Goal: Information Seeking & Learning: Learn about a topic

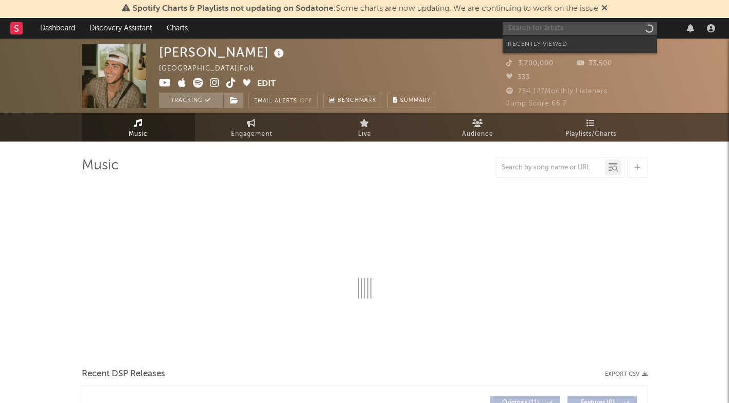
click at [544, 27] on input "text" at bounding box center [580, 28] width 154 height 13
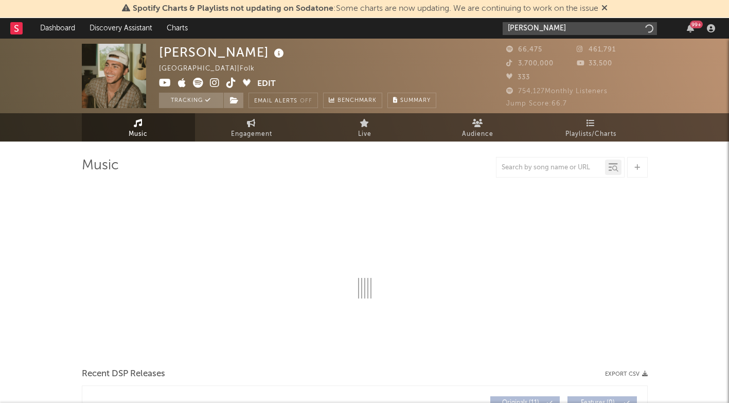
type input "teddy"
select select "6m"
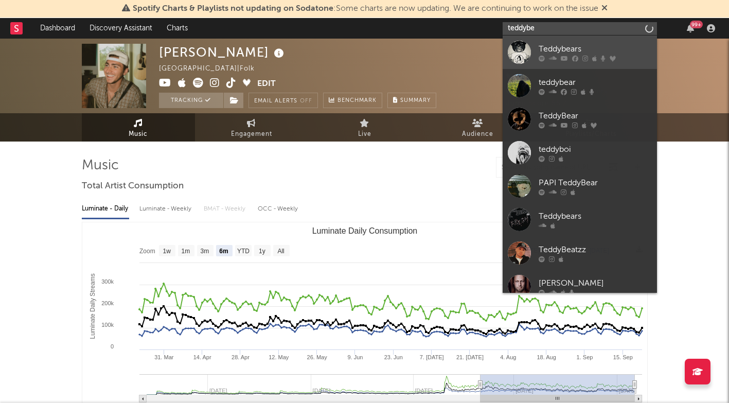
type input "teddybe"
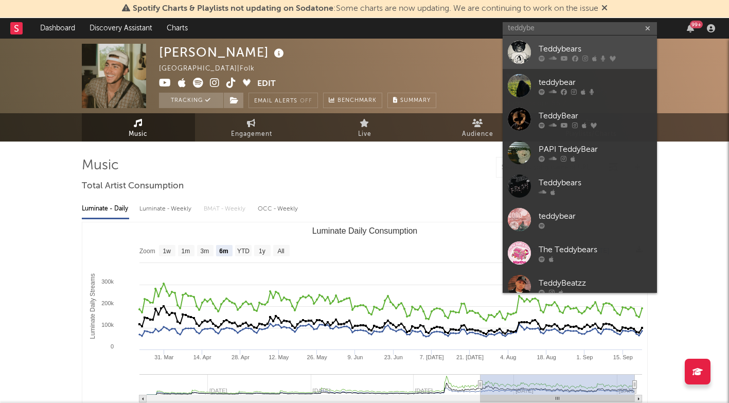
click at [564, 42] on link "Teddybears" at bounding box center [580, 52] width 154 height 33
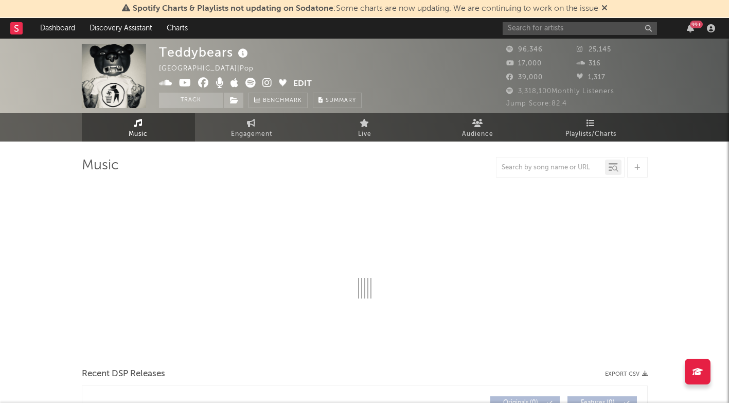
select select "6m"
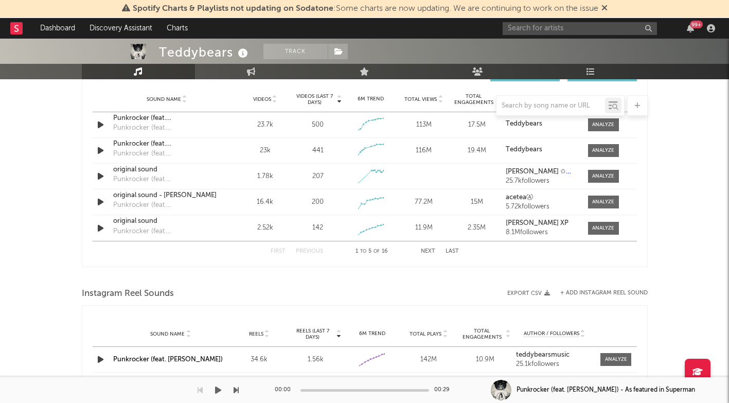
scroll to position [754, 0]
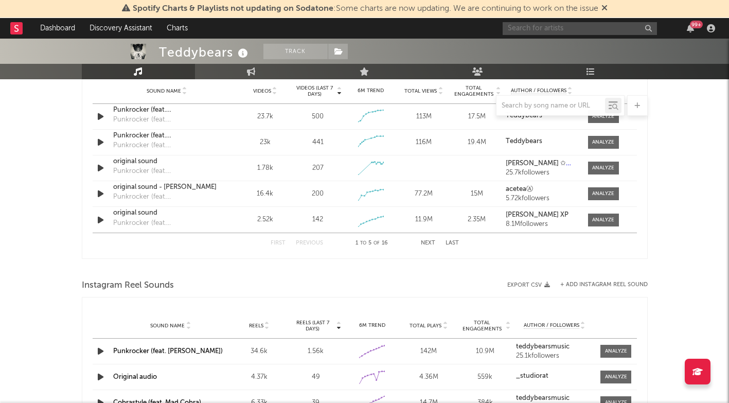
click at [552, 29] on input "text" at bounding box center [580, 28] width 154 height 13
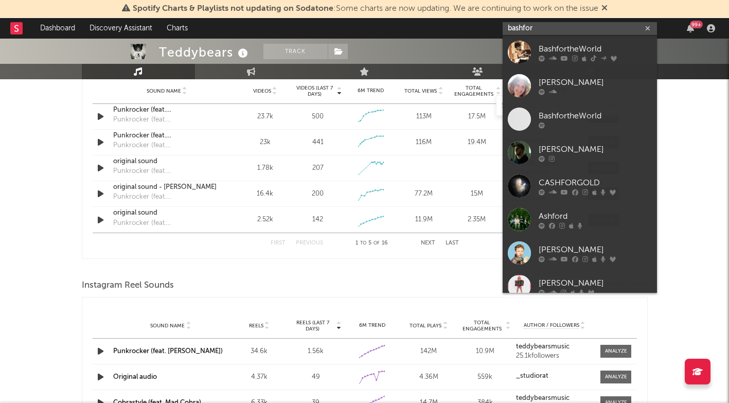
type input "bashfor"
click at [545, 39] on link "BashfortheWorld" at bounding box center [580, 52] width 154 height 33
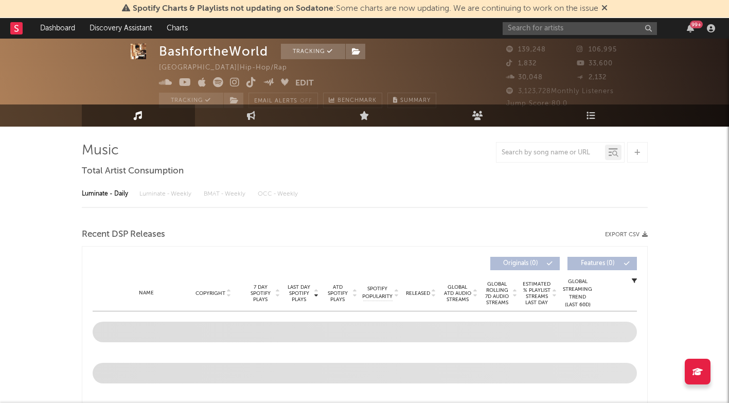
select select "6m"
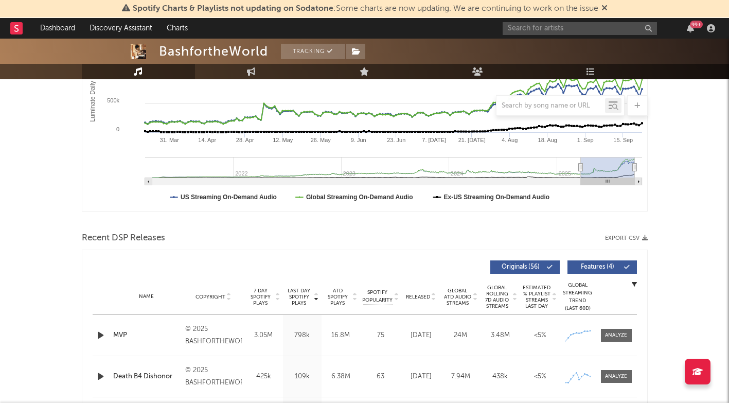
scroll to position [251, 0]
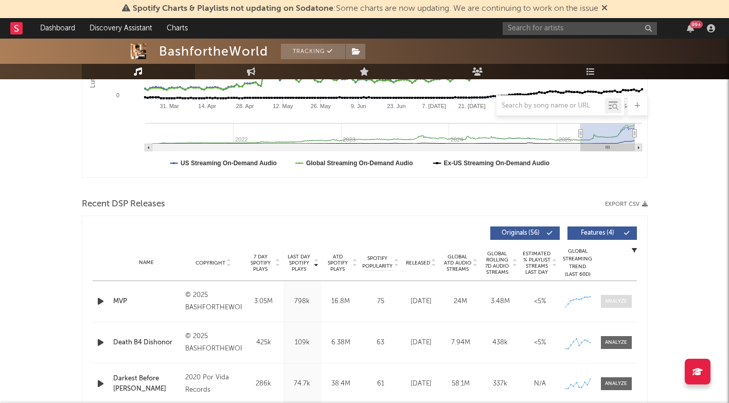
click at [617, 302] on div at bounding box center [616, 302] width 22 height 8
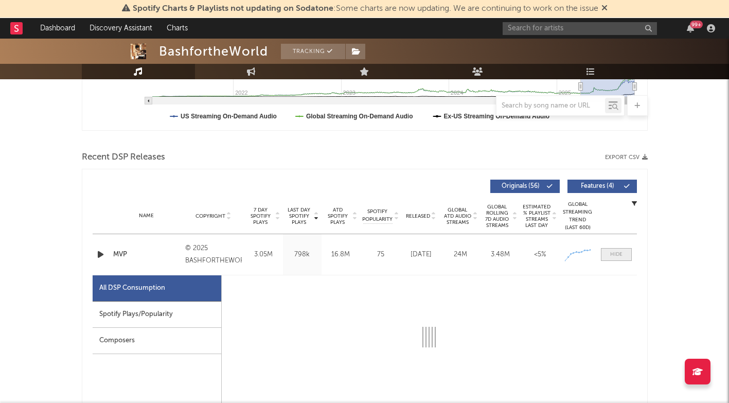
scroll to position [306, 1]
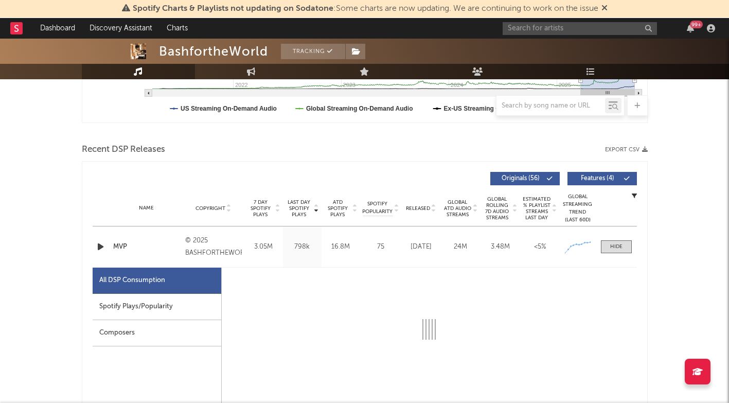
select select "1w"
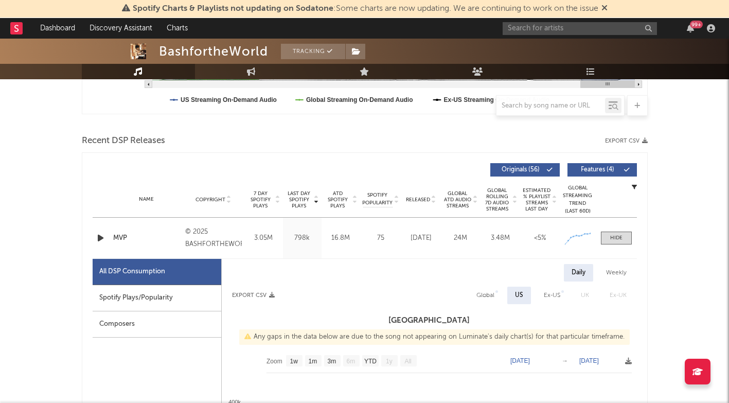
scroll to position [316, 0]
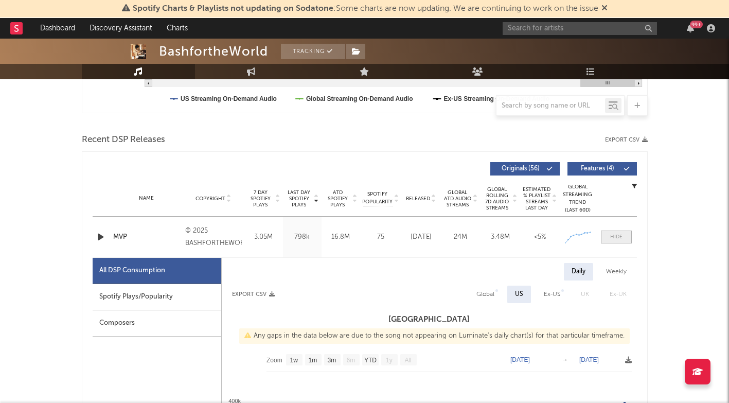
click at [612, 234] on div at bounding box center [617, 237] width 12 height 8
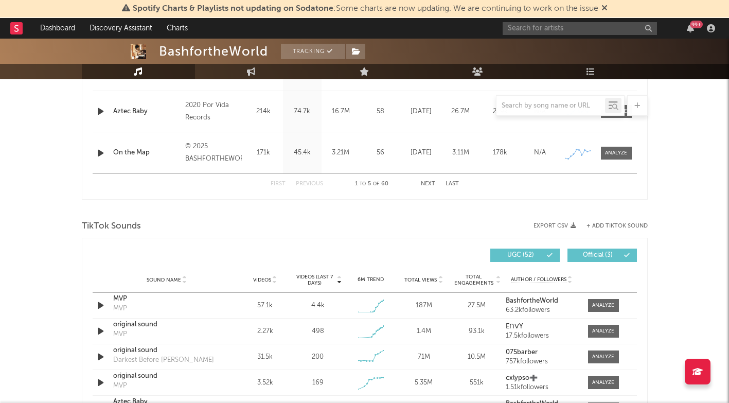
scroll to position [415, 0]
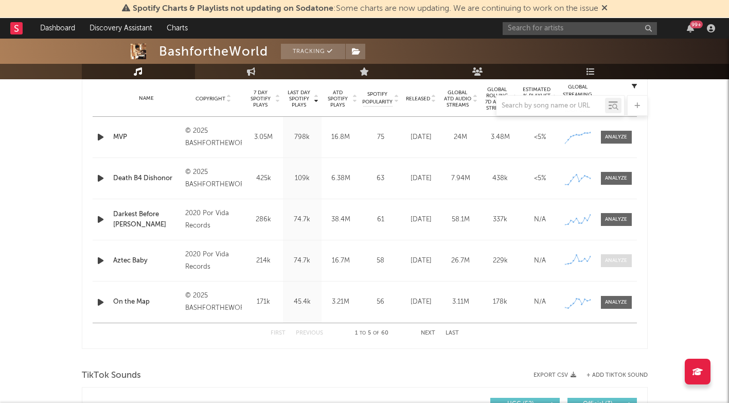
click at [616, 259] on div at bounding box center [616, 261] width 22 height 8
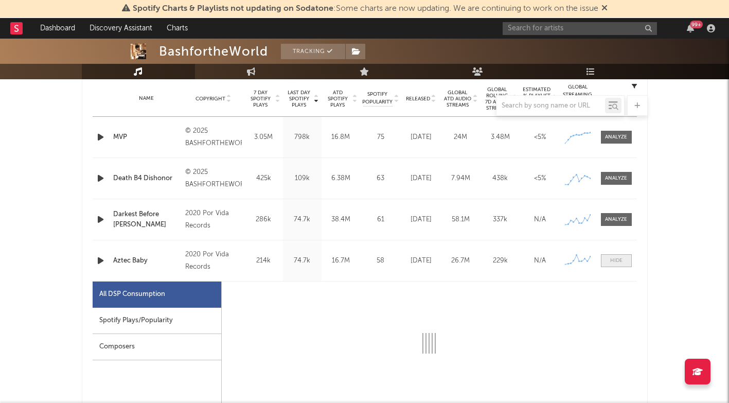
select select "6m"
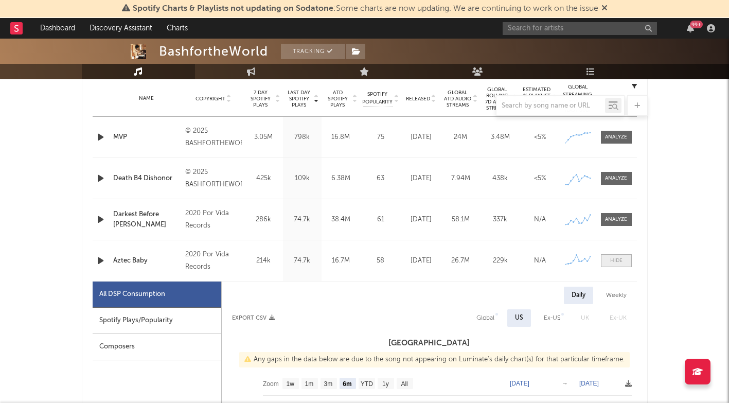
click at [616, 259] on div at bounding box center [617, 261] width 12 height 8
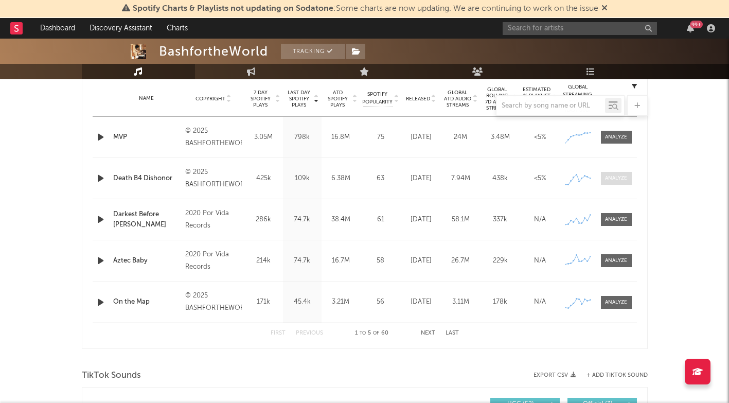
click at [618, 184] on span at bounding box center [616, 178] width 31 height 13
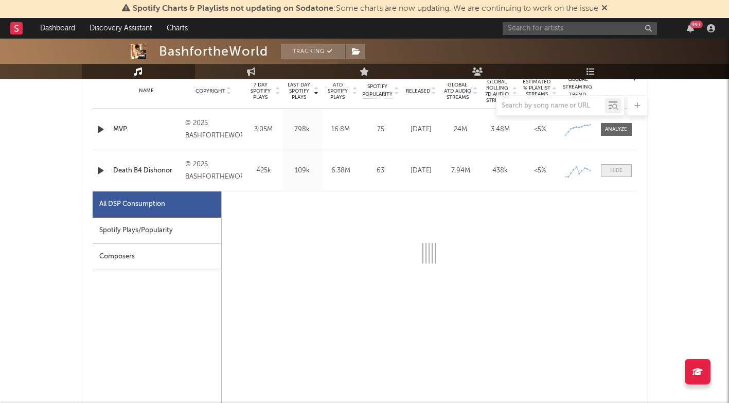
select select "1w"
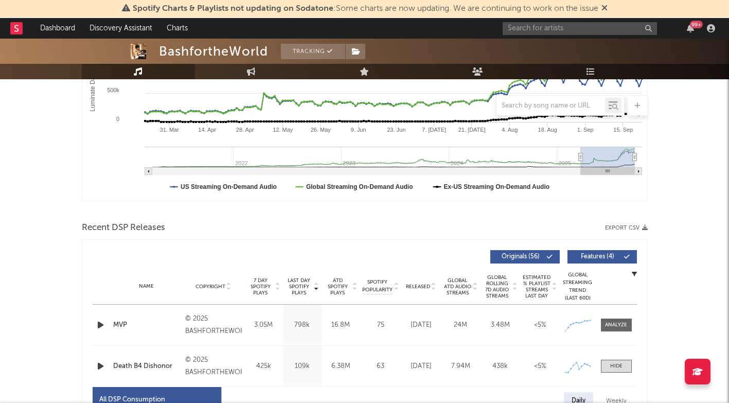
scroll to position [220, 0]
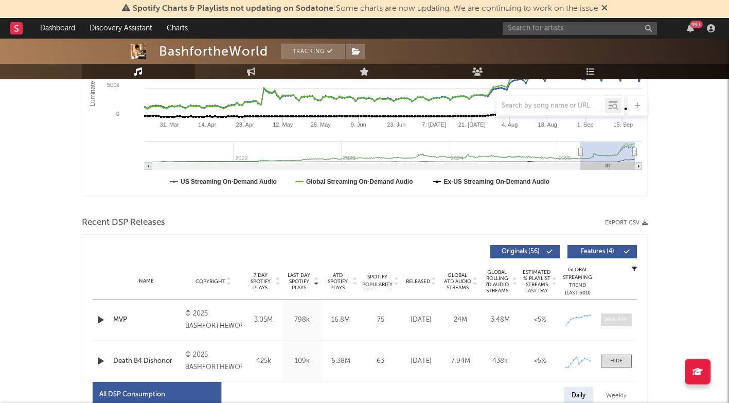
click at [613, 318] on div at bounding box center [616, 320] width 22 height 8
select select "1w"
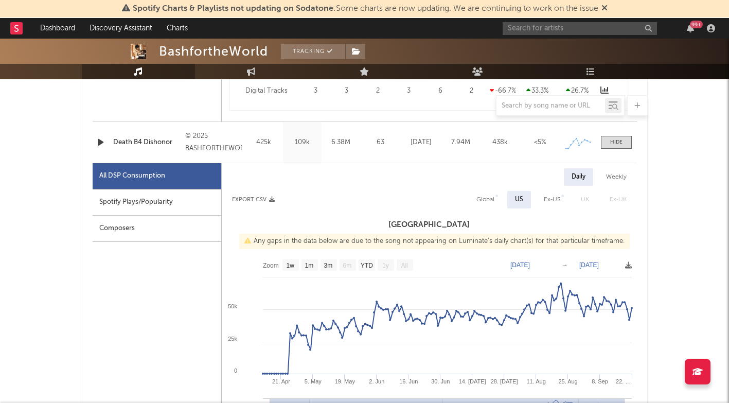
scroll to position [930, 0]
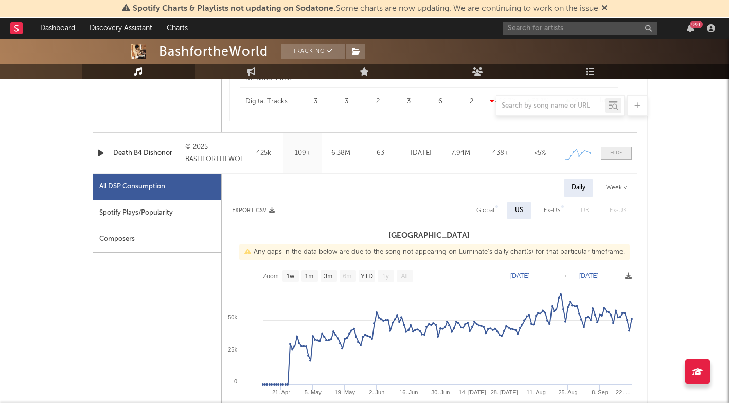
click at [616, 158] on span at bounding box center [616, 153] width 31 height 13
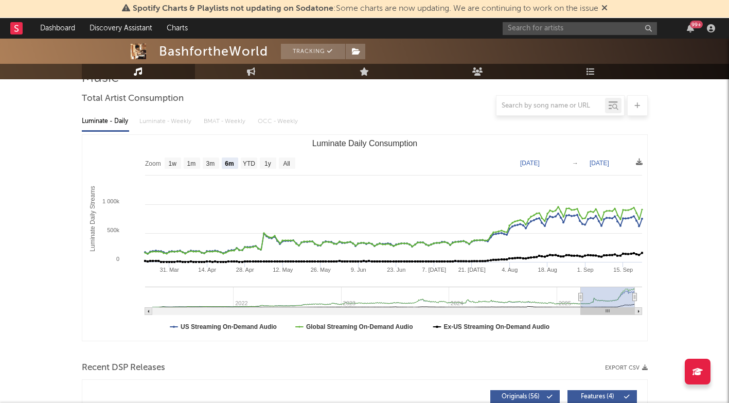
scroll to position [61, 0]
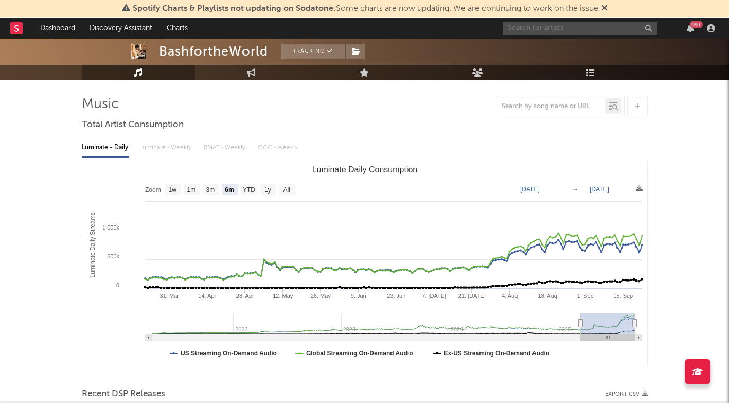
click at [566, 34] on input "text" at bounding box center [580, 28] width 154 height 13
